Goal: Information Seeking & Learning: Learn about a topic

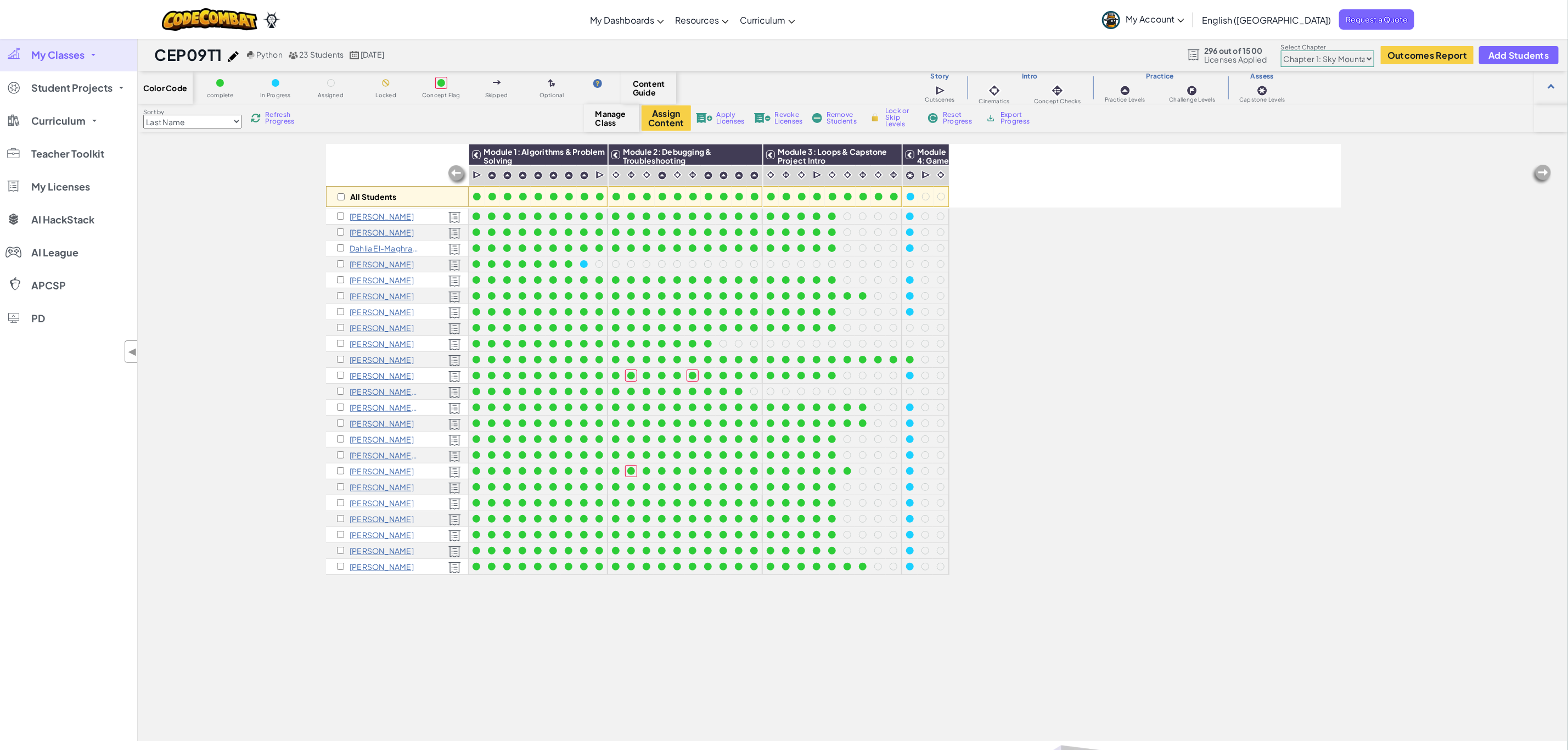
drag, startPoint x: 0, startPoint y: 0, endPoint x: 66, endPoint y: 52, distance: 84.0
click at [66, 52] on span "My Classes" at bounding box center [58, 55] width 54 height 10
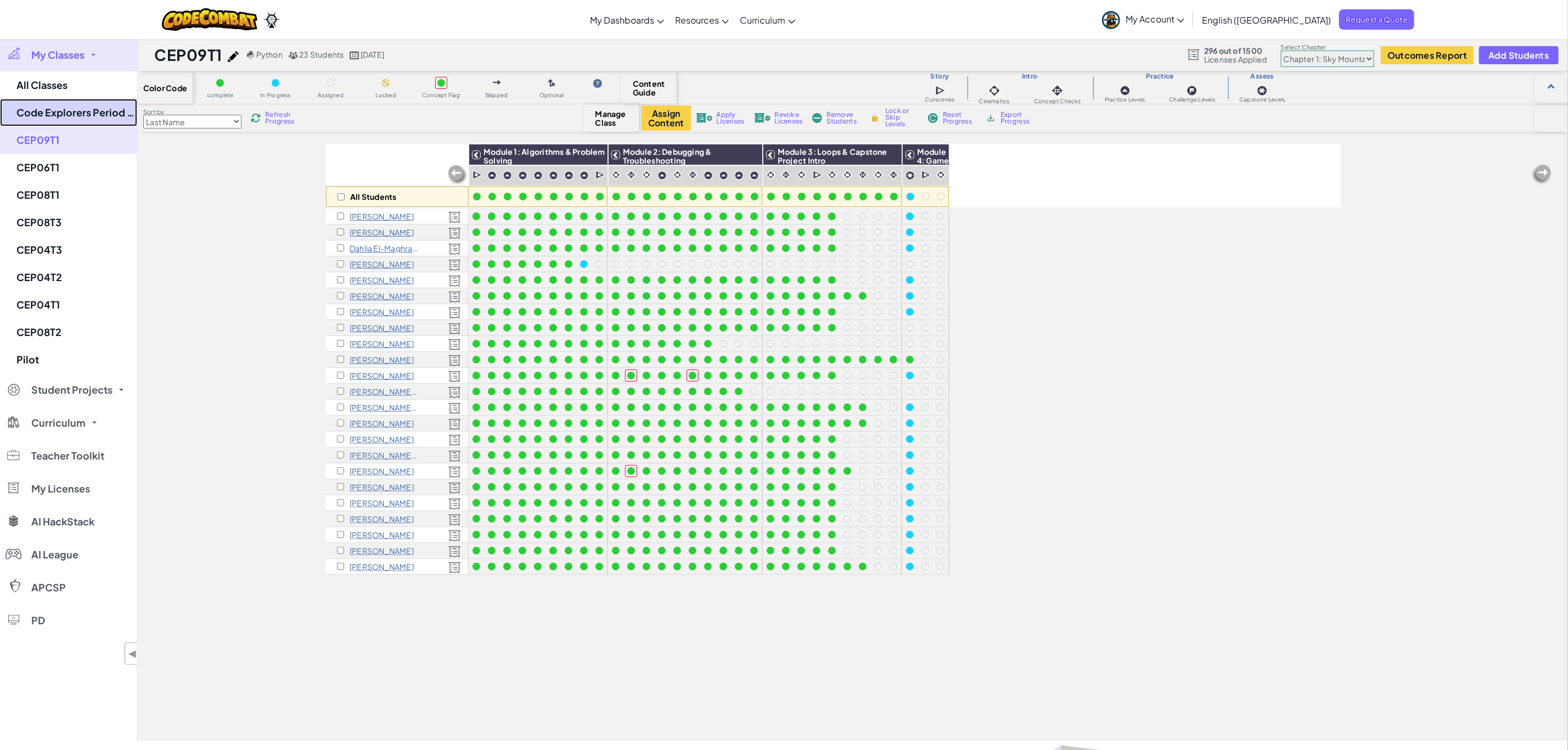
click at [79, 111] on link "Code Explorers Period 06 Trimester 1" at bounding box center [68, 113] width 137 height 27
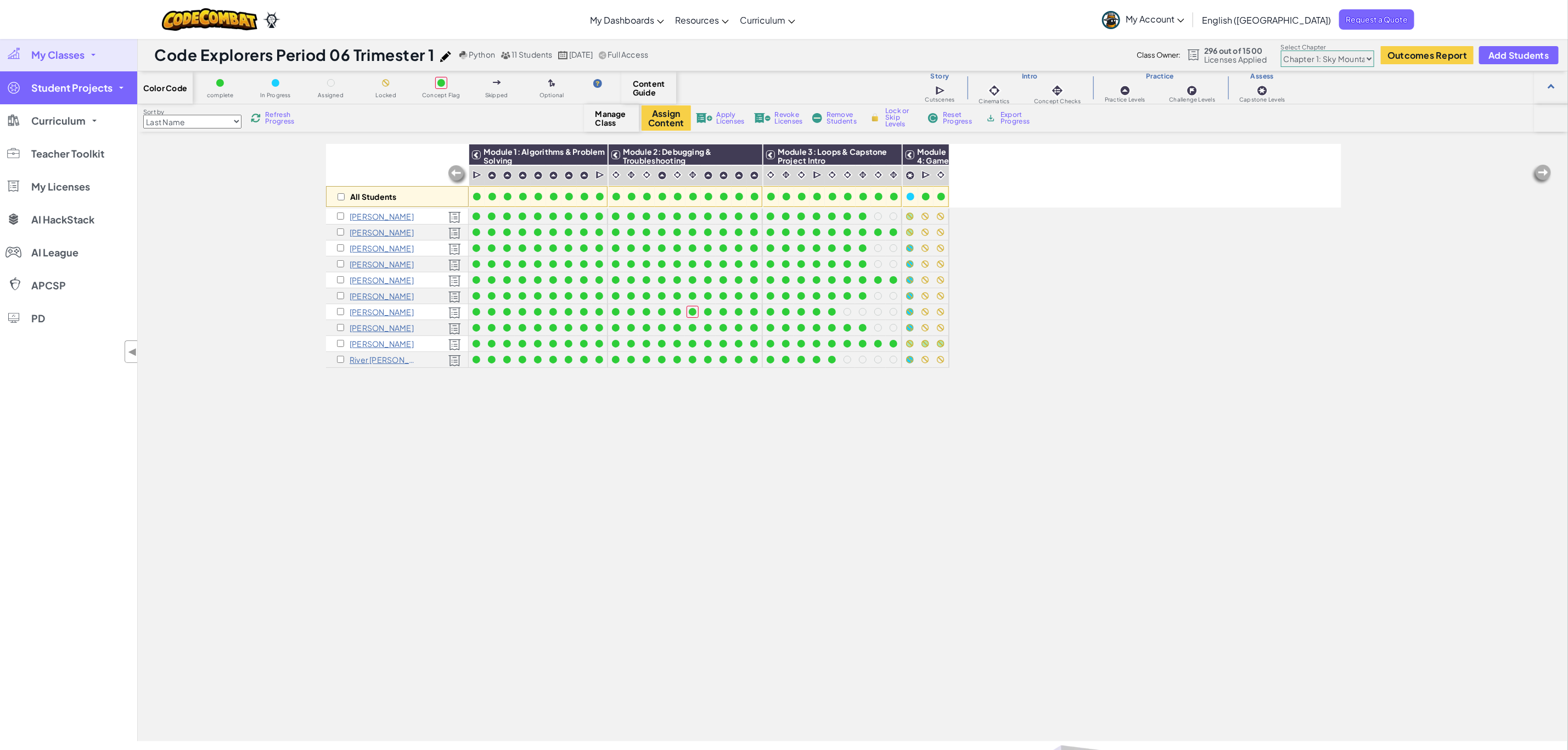
click at [69, 85] on span "Student Projects" at bounding box center [72, 87] width 81 height 10
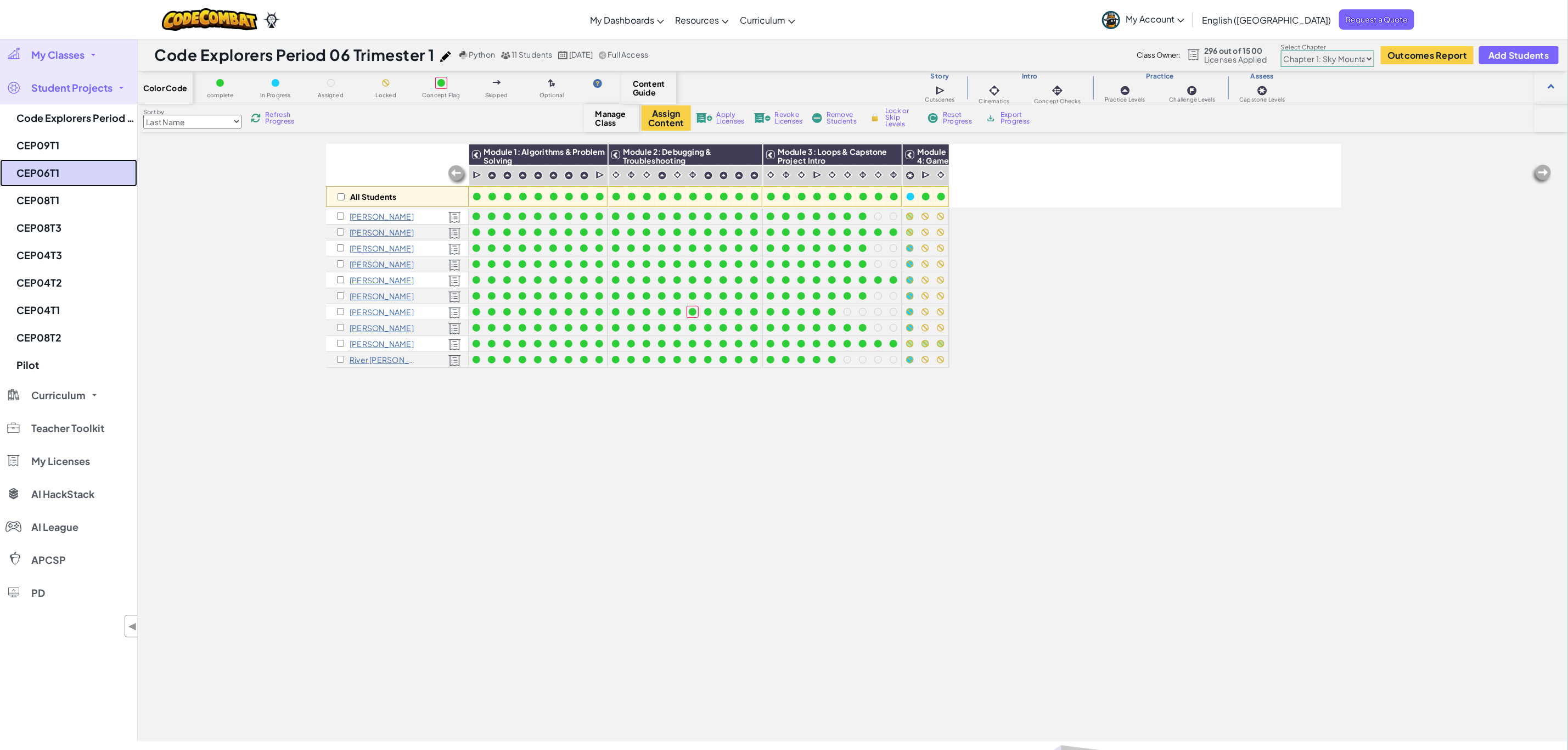
click at [32, 174] on link "CEP06T1" at bounding box center [68, 173] width 137 height 27
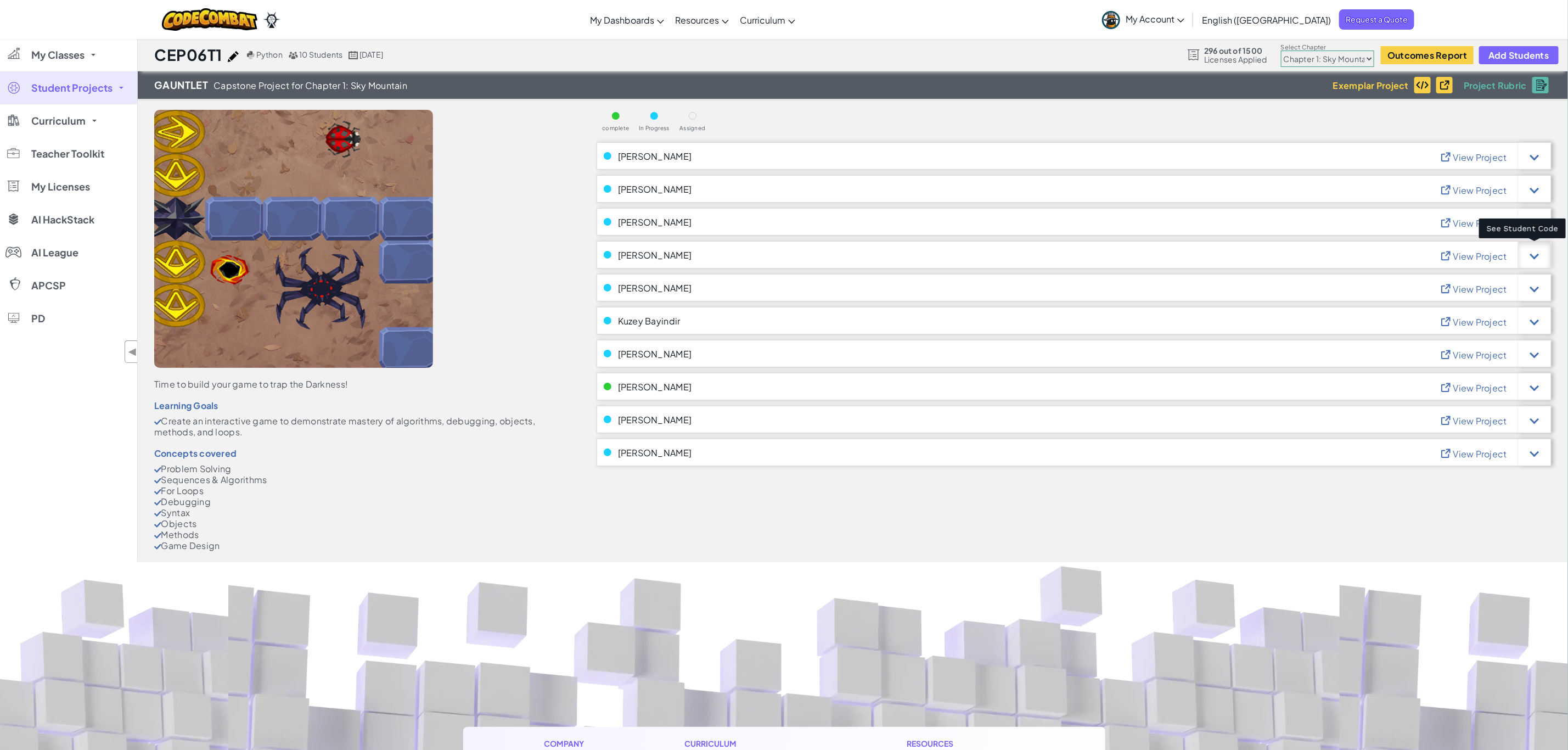
click at [1535, 252] on div at bounding box center [1535, 255] width 9 height 9
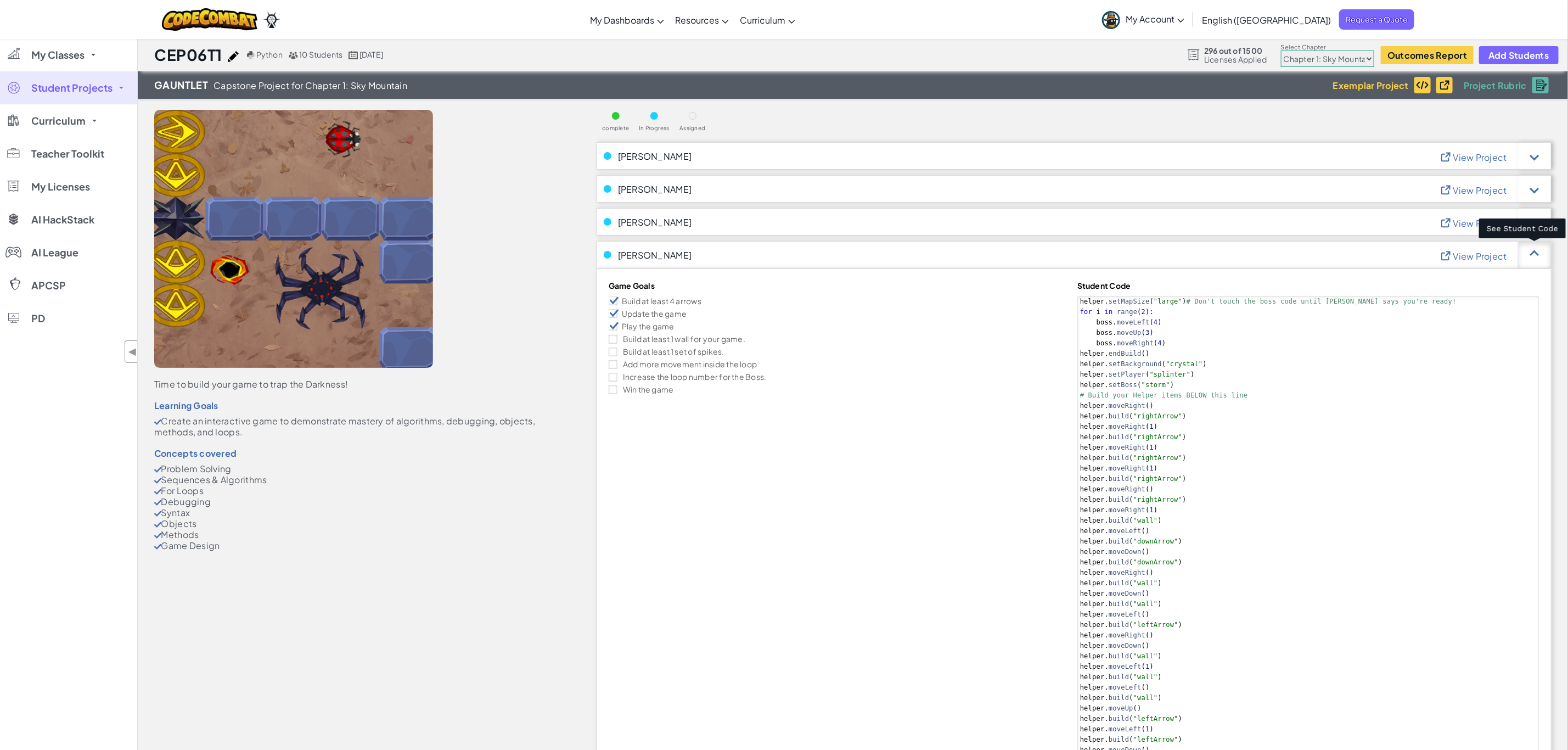
click at [1537, 257] on div at bounding box center [1535, 254] width 33 height 27
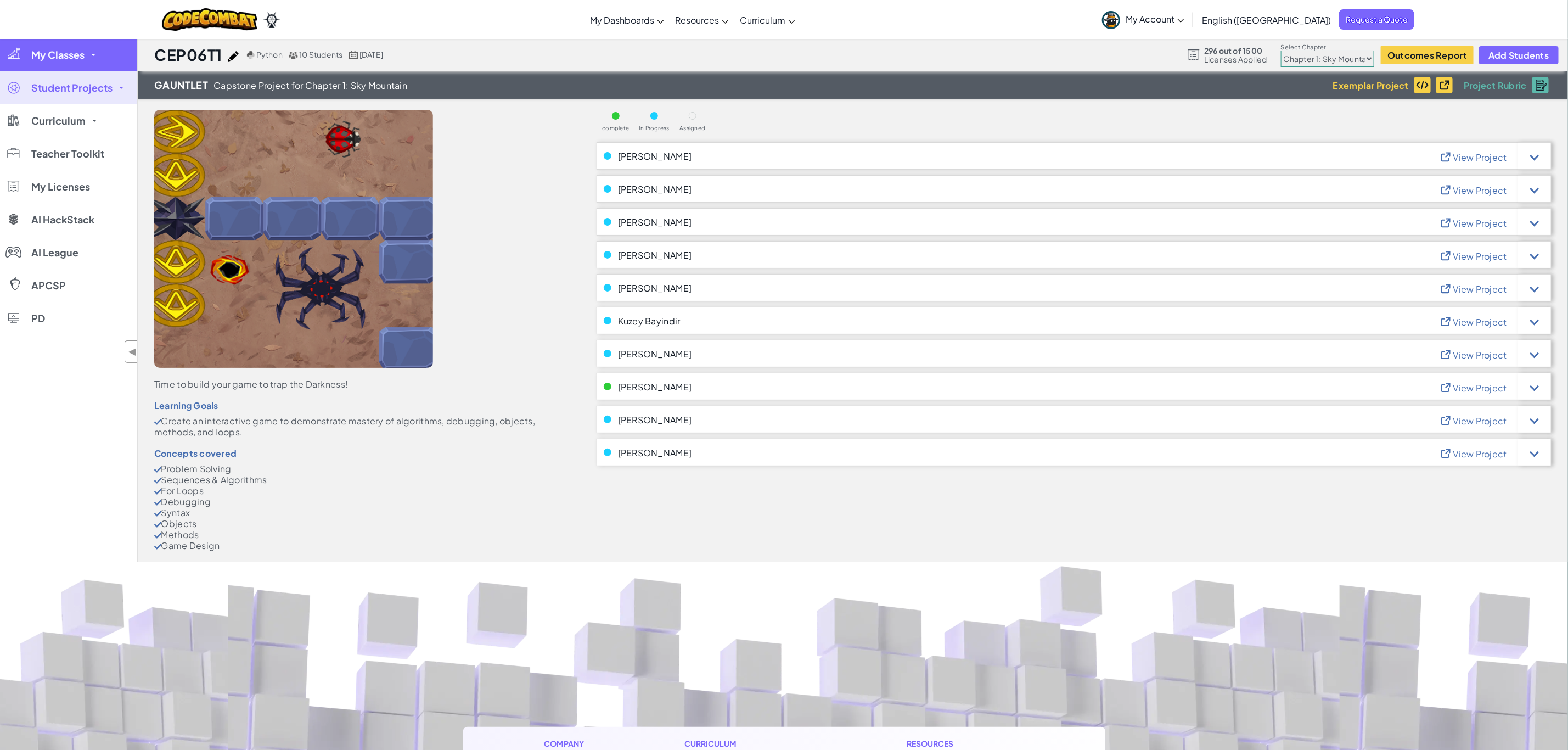
click at [64, 56] on span "My Classes" at bounding box center [58, 55] width 54 height 10
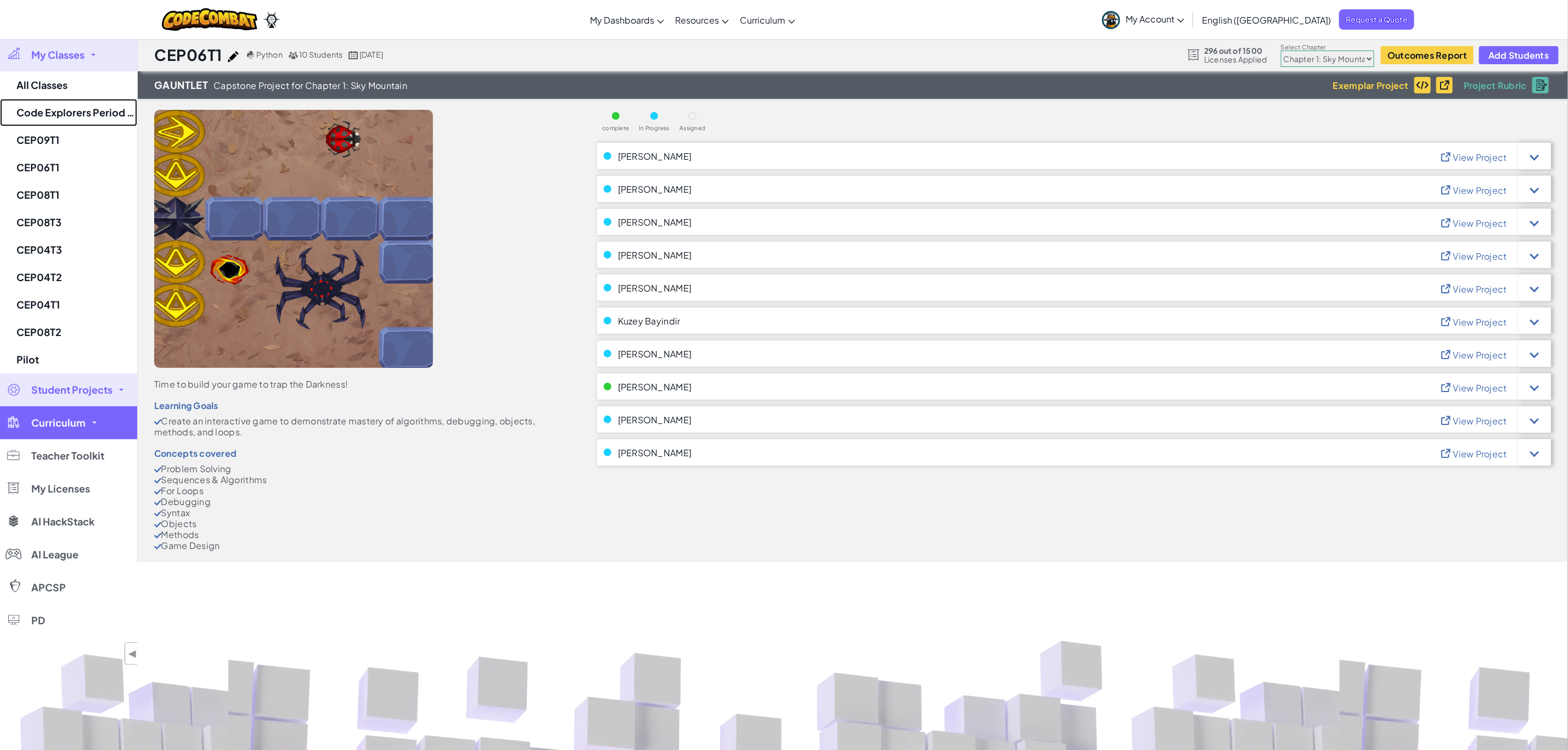
click at [65, 108] on link "Code Explorers Period 06 Trimester 1" at bounding box center [68, 113] width 137 height 27
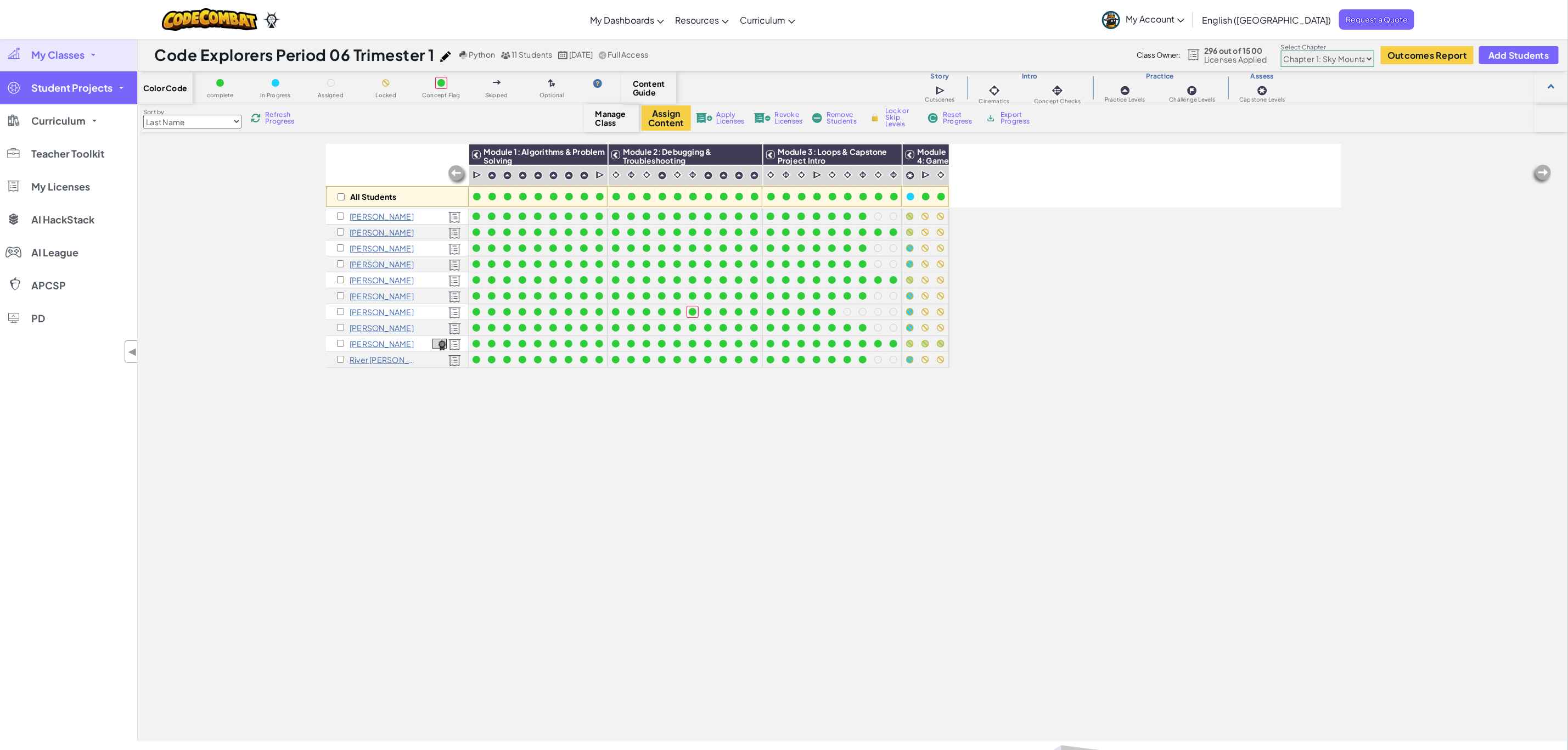
click at [127, 91] on link "Student Projects" at bounding box center [68, 87] width 137 height 33
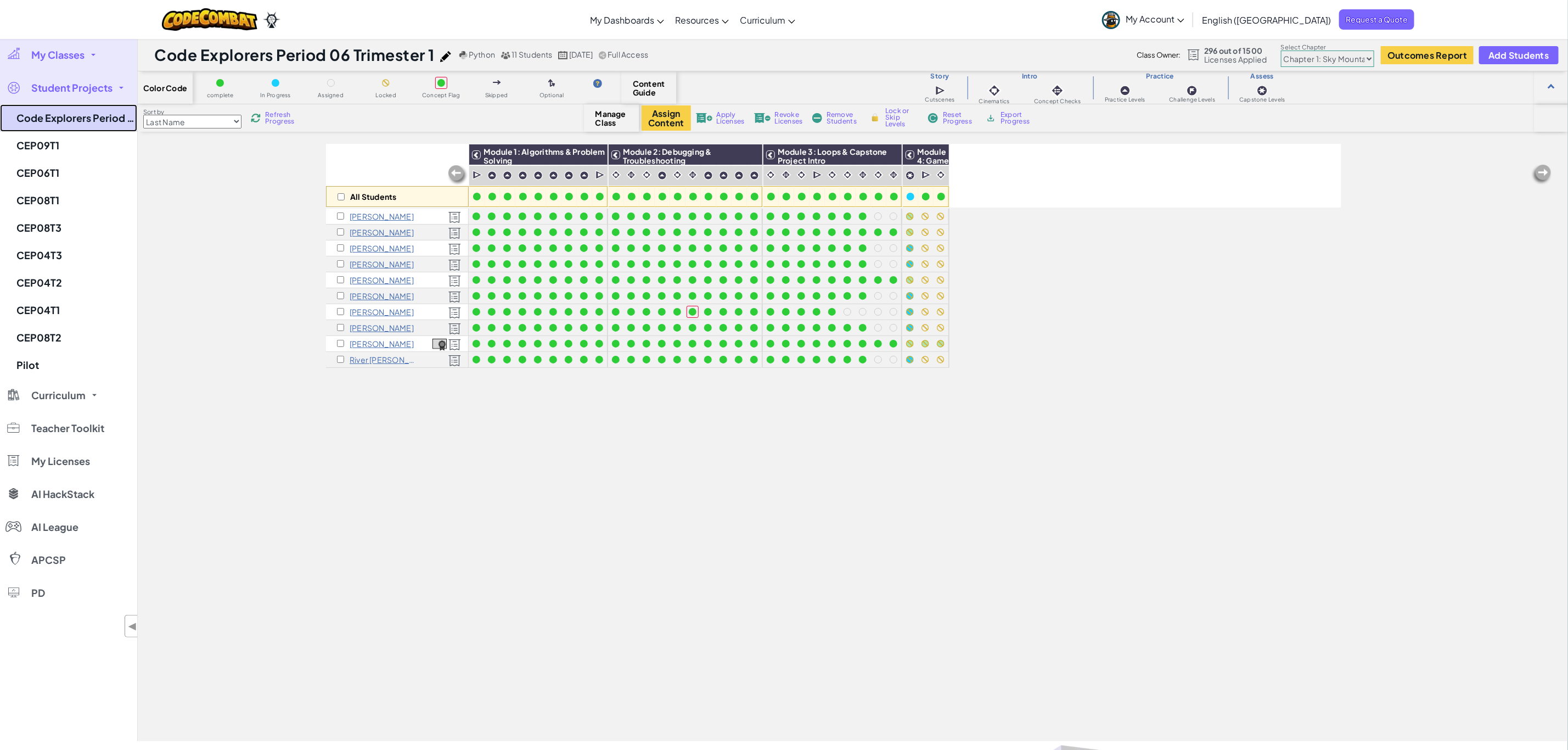
click at [112, 119] on link "Code Explorers Period 06 Trimester 1" at bounding box center [68, 118] width 137 height 27
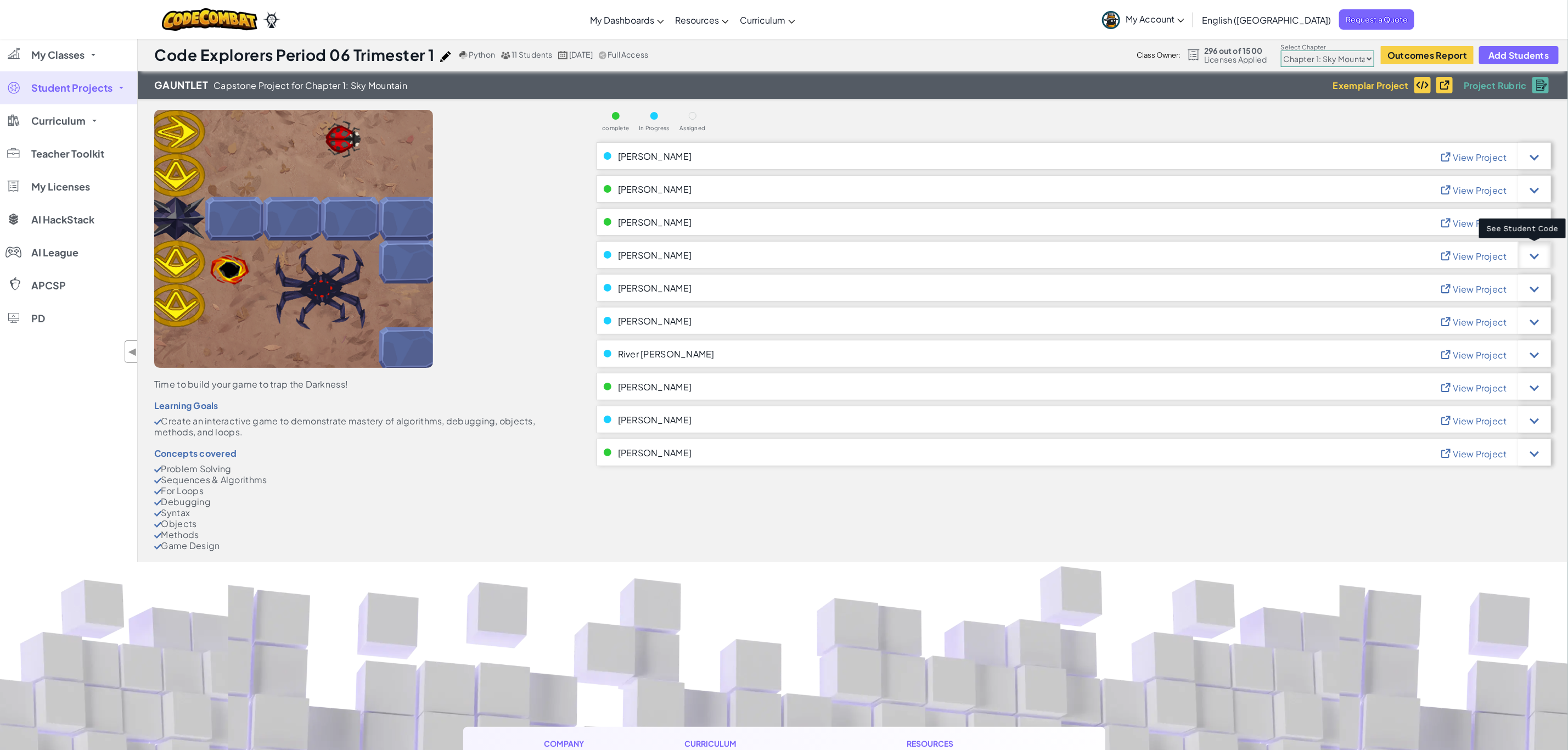
click at [1530, 254] on div at bounding box center [1535, 255] width 9 height 9
click at [1535, 250] on div at bounding box center [1535, 255] width 9 height 9
click at [1538, 258] on div at bounding box center [1535, 254] width 33 height 27
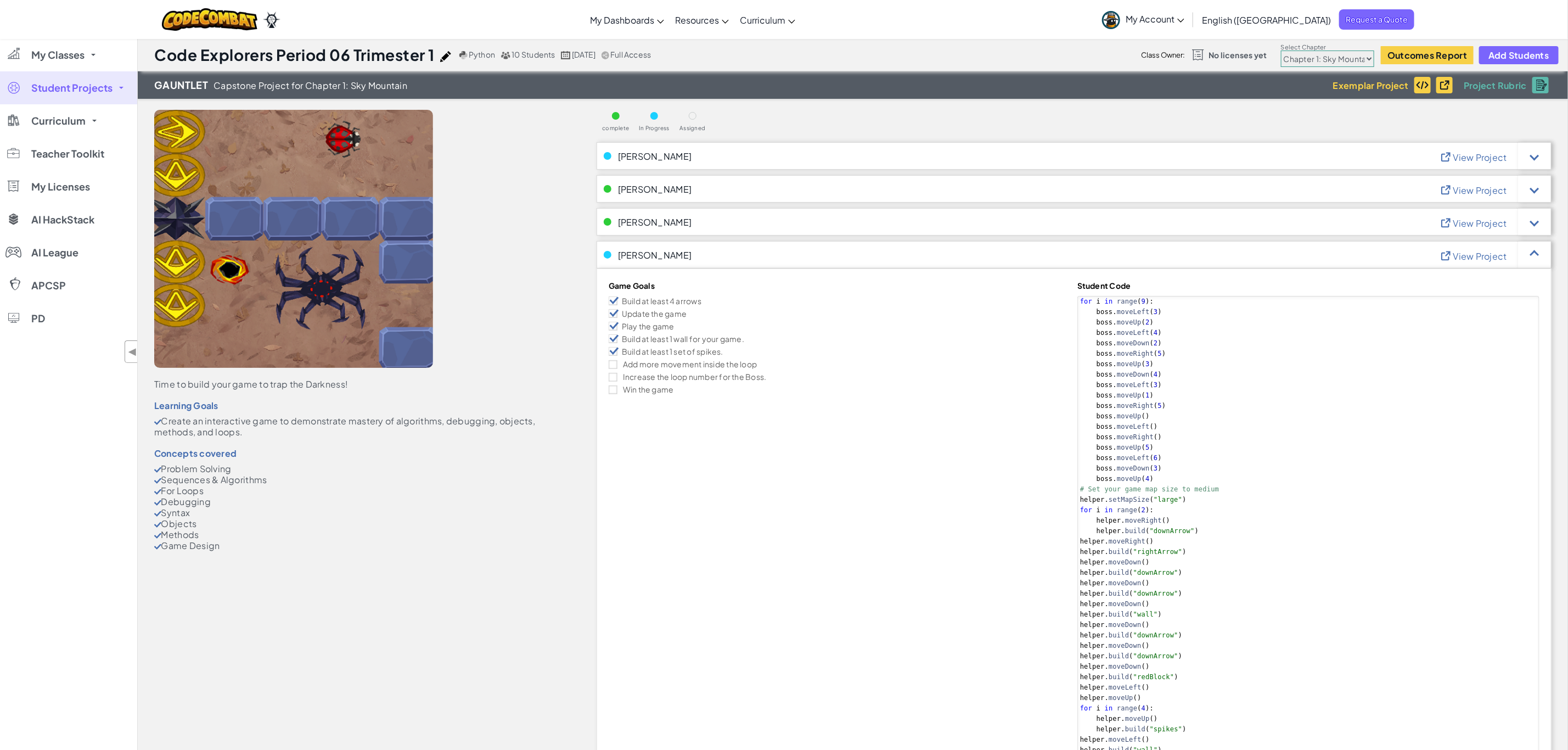
click at [840, 477] on div "Game Goals Build at least 4 arrows Update the game Play the game Build at least…" at bounding box center [1074, 742] width 937 height 929
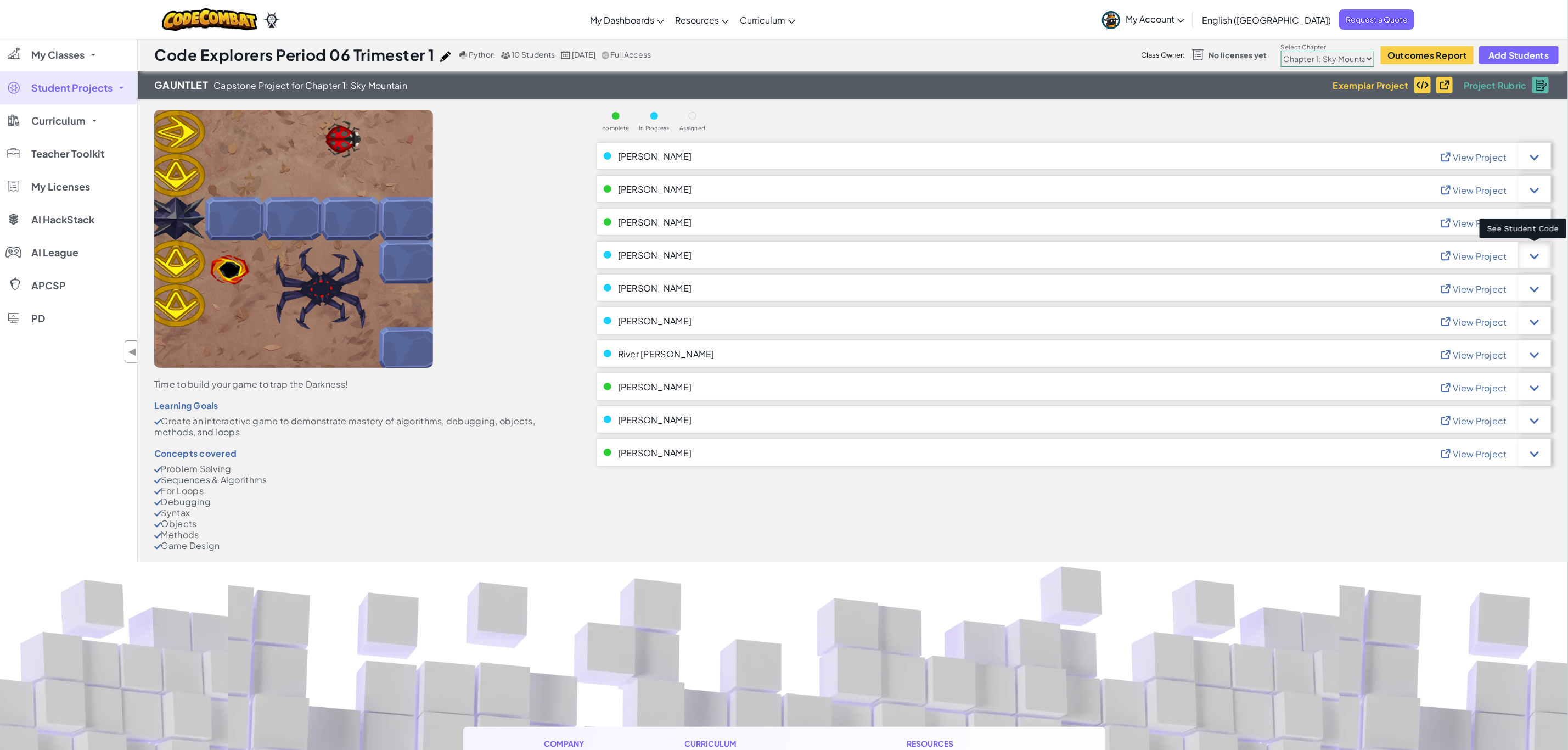
click at [1531, 254] on div at bounding box center [1535, 255] width 9 height 9
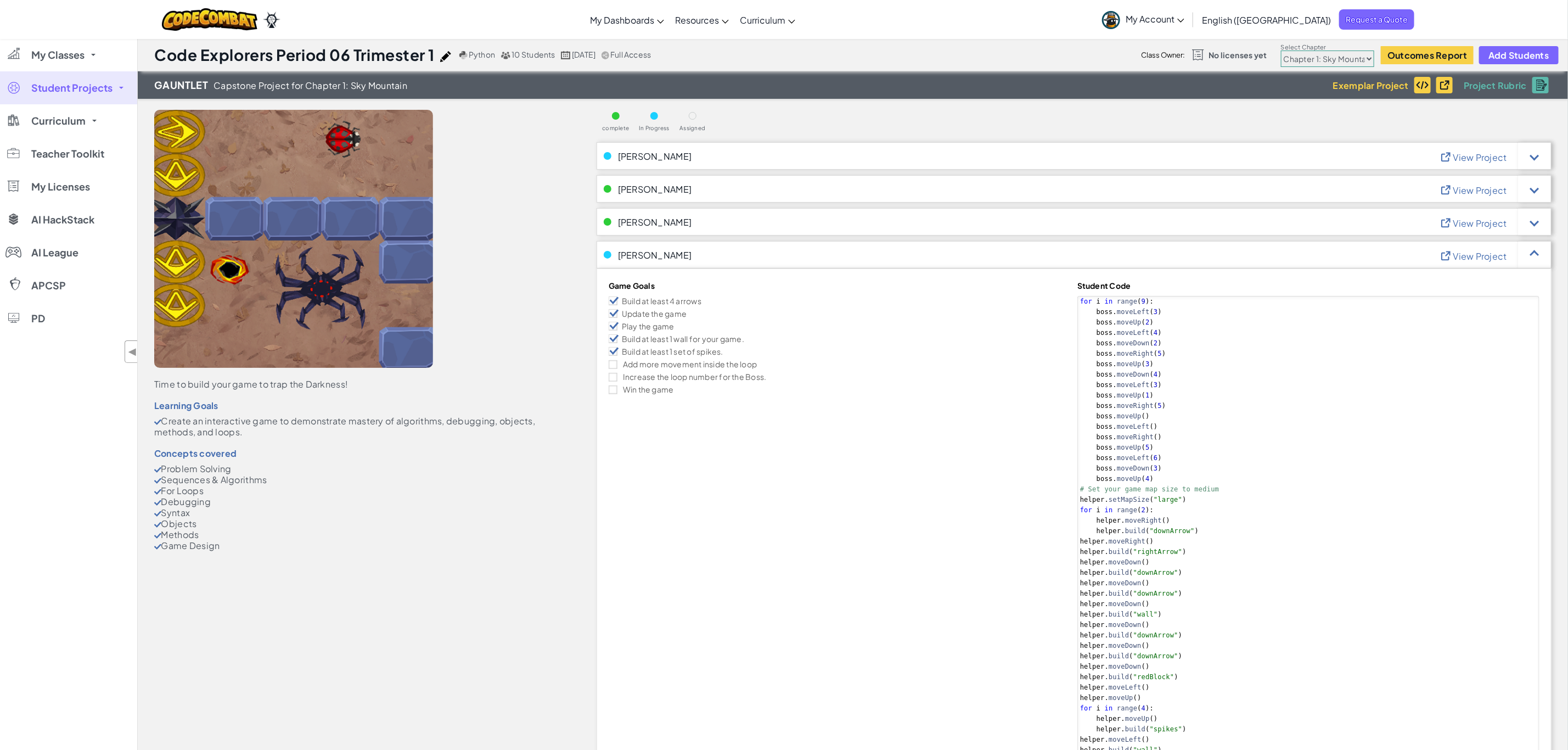
click at [922, 448] on div "Game Goals Build at least 4 arrows Update the game Play the game Build at least…" at bounding box center [1074, 742] width 937 height 929
click at [1540, 257] on div at bounding box center [1535, 254] width 33 height 27
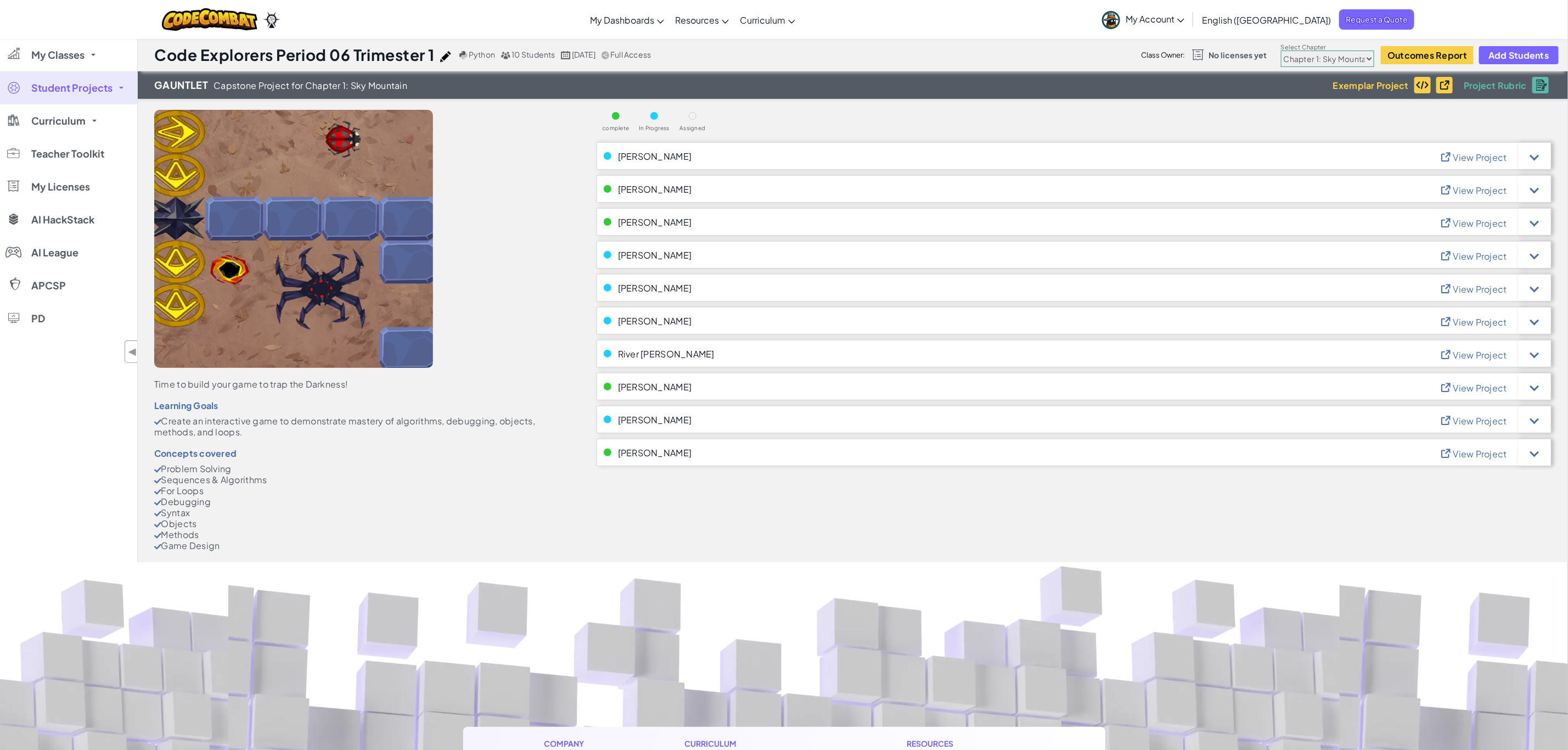
click at [111, 85] on span "Student Projects" at bounding box center [72, 87] width 81 height 10
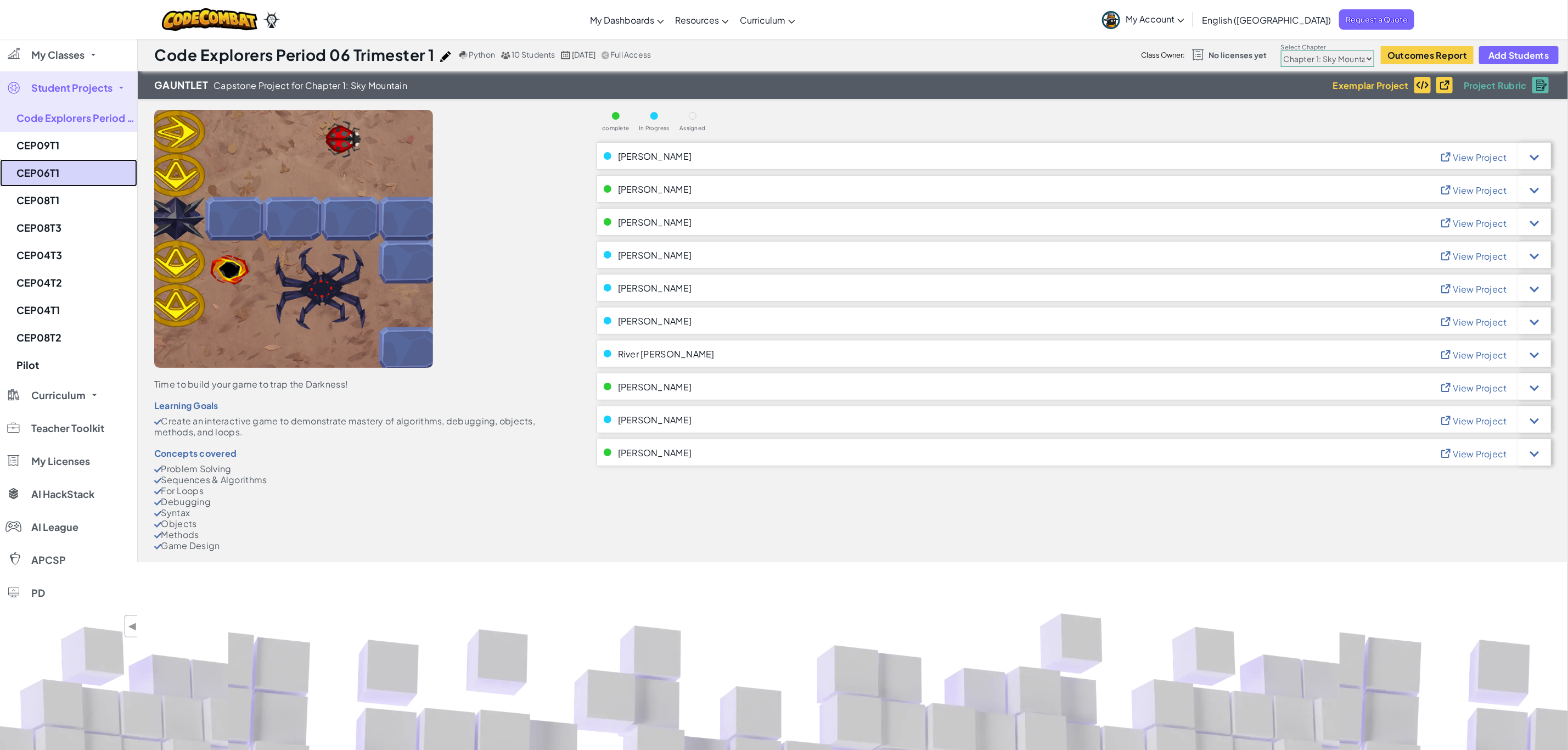
click at [86, 175] on link "CEP06T1" at bounding box center [68, 173] width 137 height 27
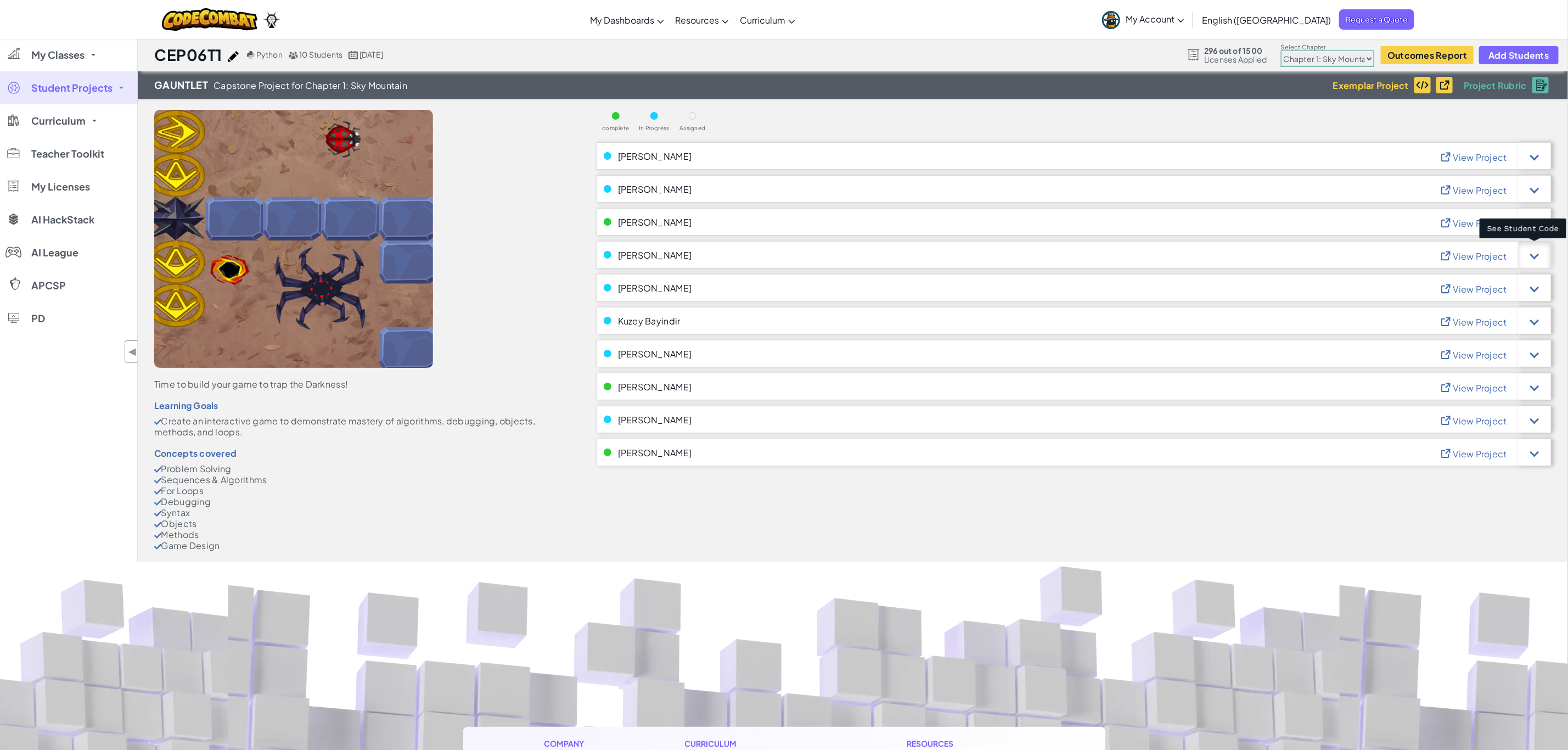
click at [1536, 251] on div at bounding box center [1535, 255] width 9 height 9
click at [1540, 255] on div at bounding box center [1535, 254] width 33 height 27
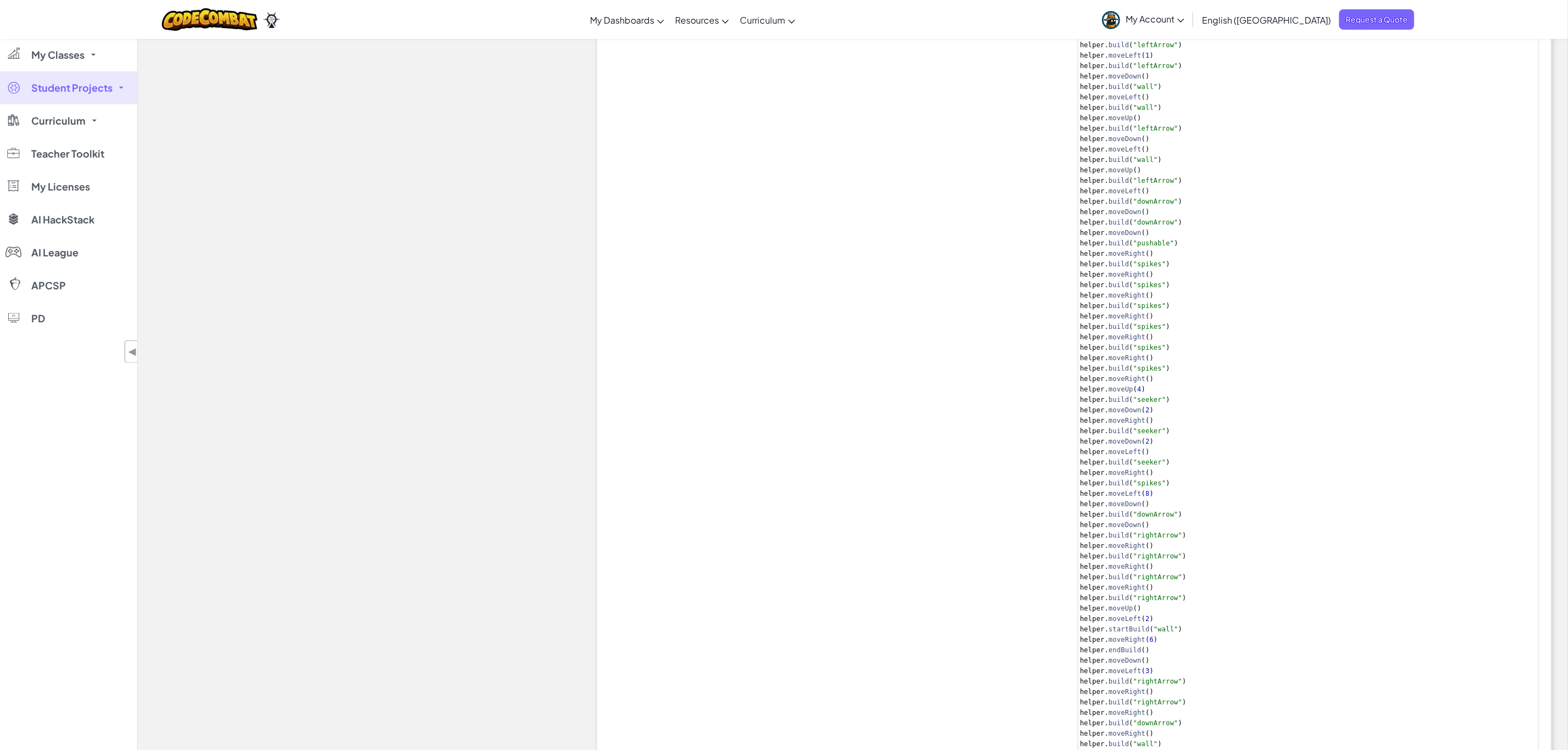
scroll to position [905, 0]
